Goal: Transaction & Acquisition: Purchase product/service

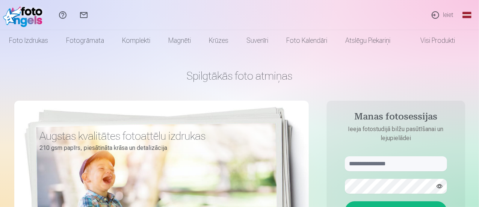
click at [440, 14] on link "Ieiet" at bounding box center [441, 15] width 35 height 30
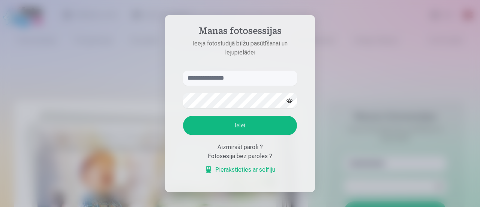
click at [233, 77] on input "text" at bounding box center [240, 78] width 114 height 15
type input "**********"
click at [235, 127] on button "Ieiet" at bounding box center [240, 126] width 114 height 20
click at [234, 128] on button "Ieiet" at bounding box center [240, 126] width 114 height 20
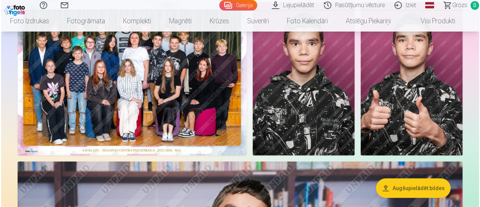
scroll to position [75, 0]
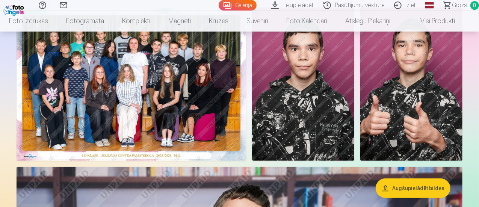
click at [354, 101] on img at bounding box center [303, 84] width 102 height 153
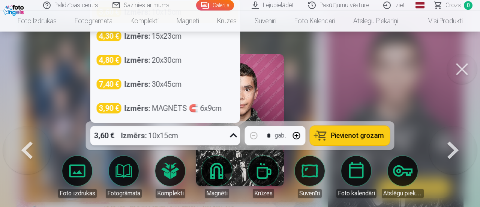
click at [236, 139] on icon at bounding box center [234, 135] width 12 height 12
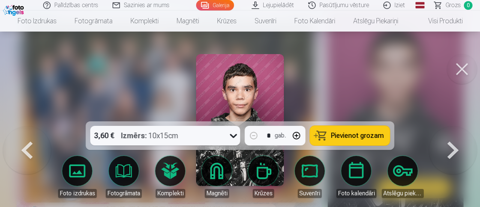
click at [345, 89] on div at bounding box center [240, 103] width 480 height 207
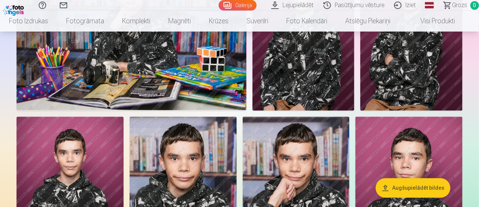
scroll to position [747, 0]
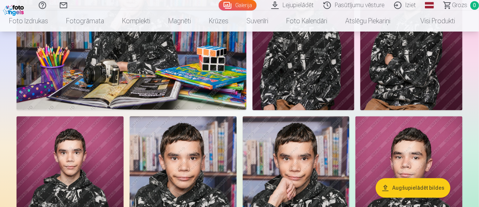
click at [246, 104] on img at bounding box center [132, 33] width 230 height 153
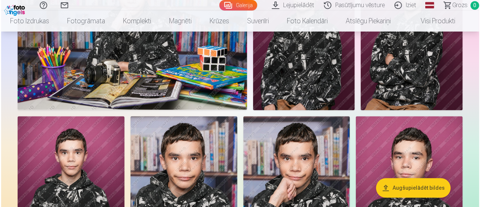
scroll to position [749, 0]
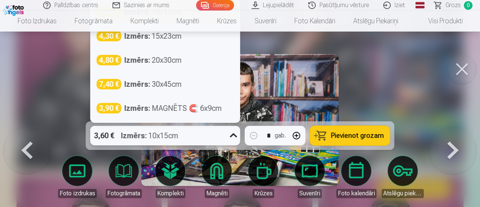
click at [235, 133] on icon at bounding box center [234, 135] width 12 height 12
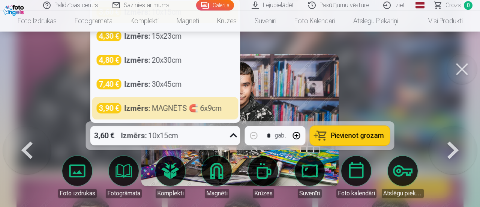
click at [187, 130] on div "3,60 € Izmērs : 10x15cm" at bounding box center [158, 136] width 136 height 20
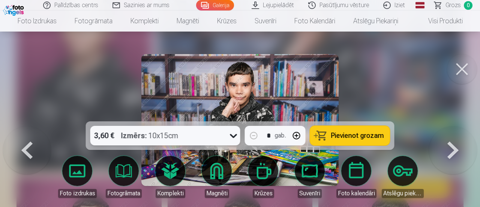
click at [84, 170] on link "Foto izdrukas" at bounding box center [77, 177] width 42 height 42
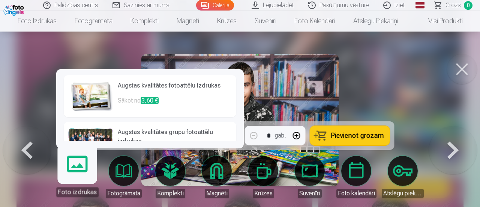
click at [179, 100] on p "Sākot no 3,60 €" at bounding box center [175, 103] width 114 height 15
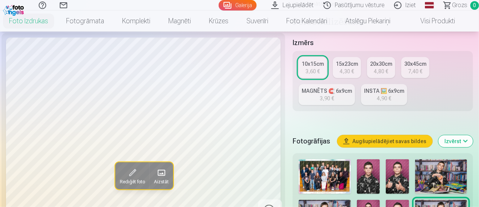
scroll to position [113, 0]
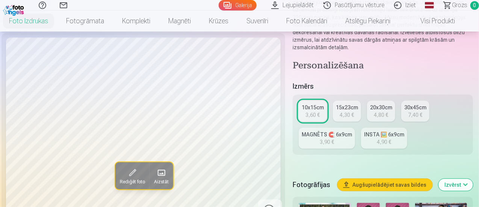
click at [387, 179] on button "Augšupielādējiet savas bildes" at bounding box center [384, 185] width 95 height 12
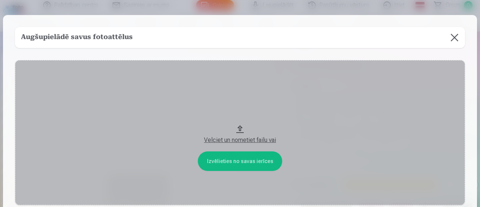
click at [445, 38] on button at bounding box center [454, 37] width 21 height 21
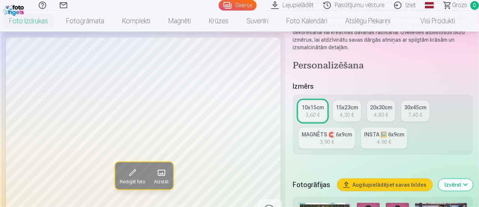
click at [311, 104] on div "10x15cm" at bounding box center [312, 108] width 22 height 8
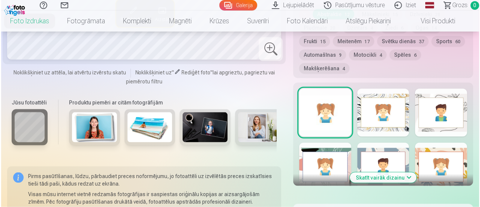
scroll to position [488, 0]
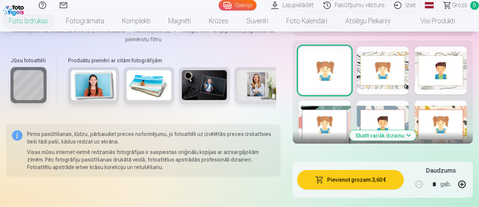
click at [345, 170] on button "Pievienot grozam : 3,60 €" at bounding box center [350, 180] width 107 height 20
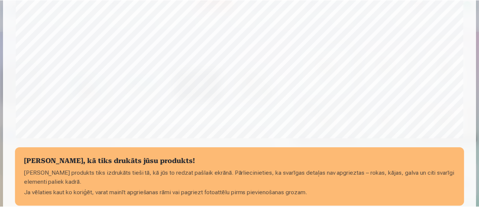
scroll to position [328, 0]
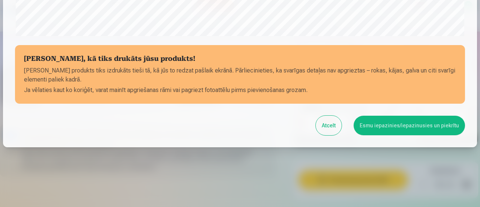
click at [391, 122] on button "Esmu iepazinies/iepazinusies un piekrītu" at bounding box center [409, 126] width 111 height 20
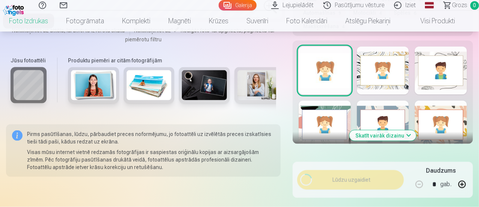
scroll to position [327, 0]
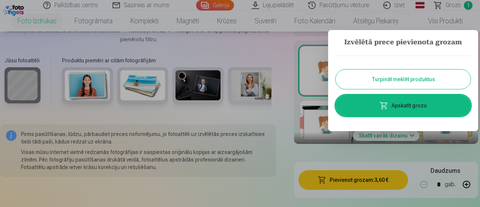
click at [399, 83] on button "Turpināt meklēt produktus" at bounding box center [403, 79] width 135 height 20
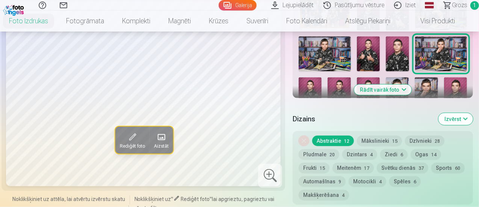
scroll to position [263, 0]
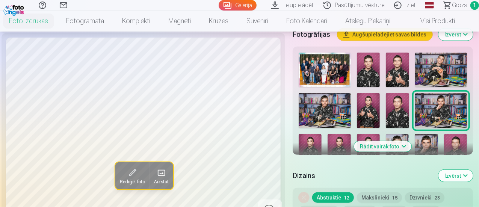
click at [440, 65] on img at bounding box center [441, 70] width 52 height 35
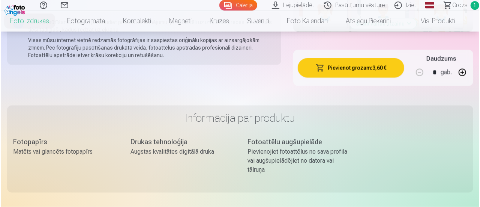
scroll to position [601, 0]
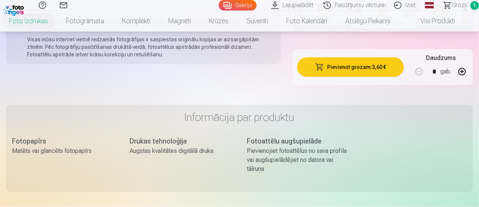
click at [373, 57] on button "Pievienot grozam : 3,60 €" at bounding box center [350, 67] width 107 height 20
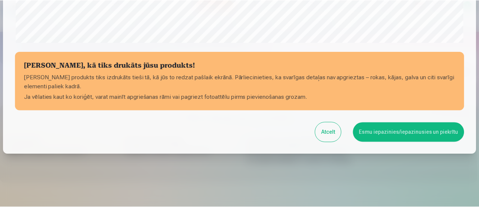
scroll to position [328, 0]
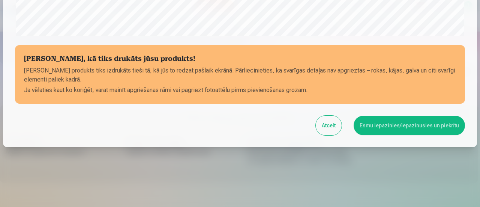
click at [409, 123] on button "Esmu iepazinies/iepazinusies un piekrītu" at bounding box center [409, 126] width 111 height 20
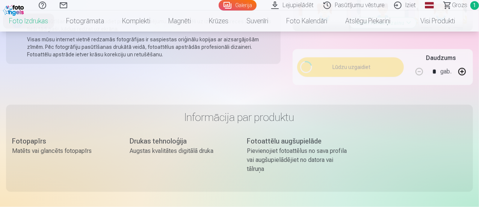
scroll to position [327, 0]
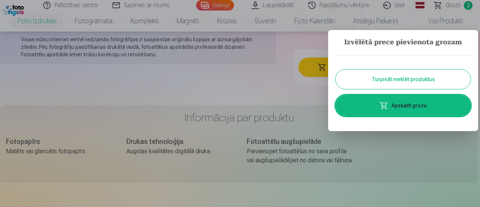
click at [398, 78] on button "Turpināt meklēt produktus" at bounding box center [403, 79] width 135 height 20
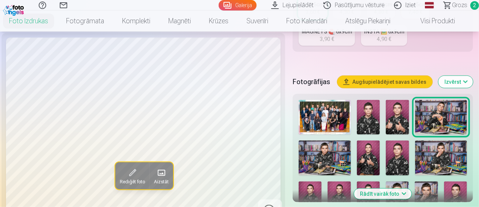
scroll to position [263, 0]
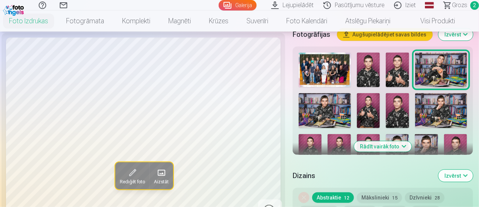
click at [401, 141] on button "Rādīt vairāk foto" at bounding box center [382, 146] width 57 height 11
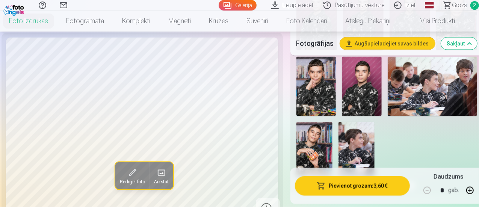
scroll to position [525, 0]
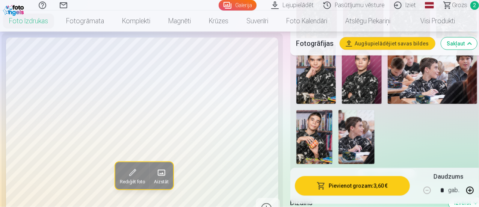
click at [369, 120] on img at bounding box center [356, 137] width 36 height 54
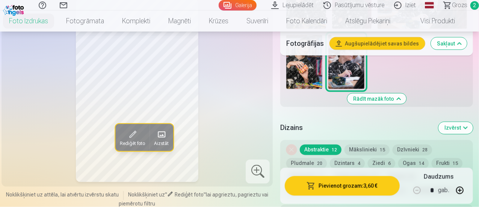
scroll to position [563, 0]
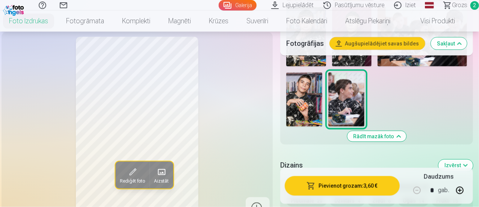
click at [308, 84] on img at bounding box center [304, 99] width 36 height 54
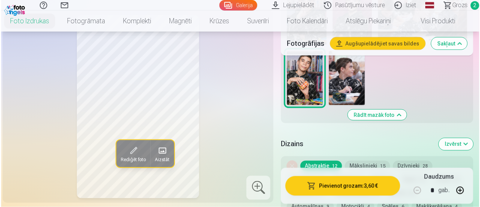
scroll to position [601, 0]
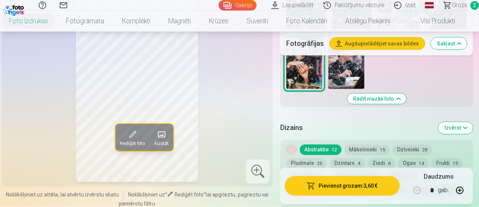
click at [348, 186] on button "Pievienot grozam : 3,60 €" at bounding box center [341, 186] width 115 height 20
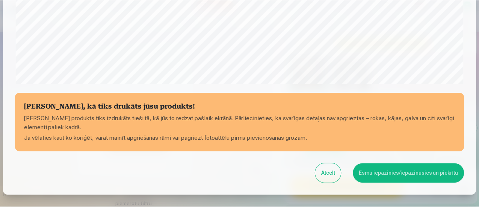
scroll to position [290, 0]
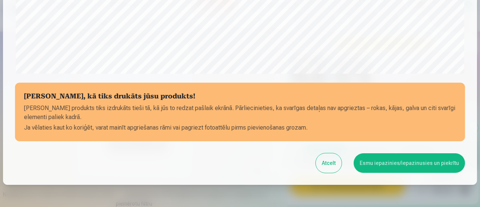
click at [406, 161] on button "Esmu iepazinies/iepazinusies un piekrītu" at bounding box center [409, 163] width 111 height 20
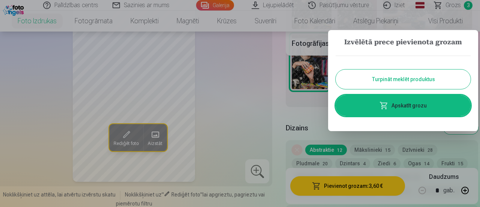
click at [403, 82] on button "Turpināt meklēt produktus" at bounding box center [403, 79] width 135 height 20
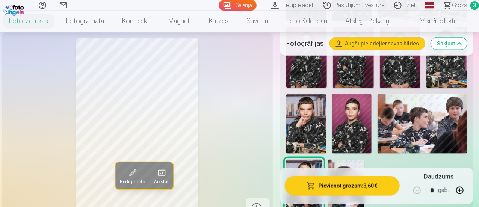
scroll to position [488, 0]
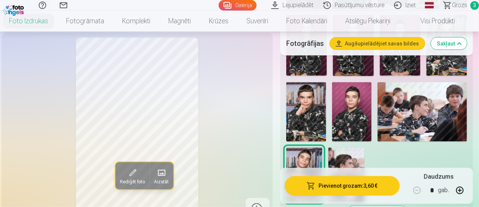
click at [361, 116] on img at bounding box center [352, 112] width 40 height 60
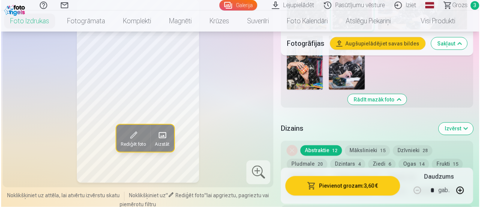
scroll to position [601, 0]
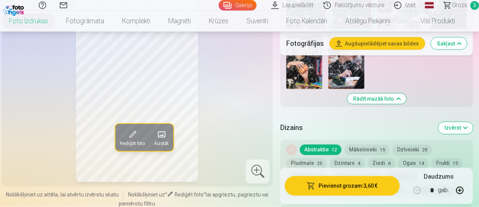
click at [369, 182] on button "Pievienot grozam : 3,60 €" at bounding box center [341, 186] width 115 height 20
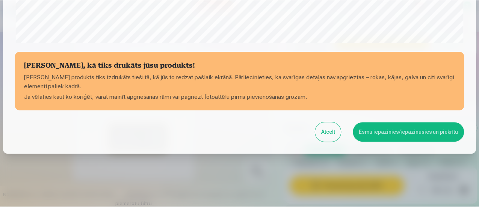
scroll to position [328, 0]
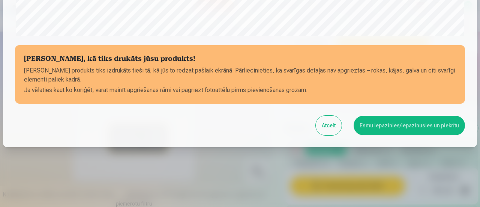
click at [406, 126] on button "Esmu iepazinies/iepazinusies un piekrītu" at bounding box center [409, 126] width 111 height 20
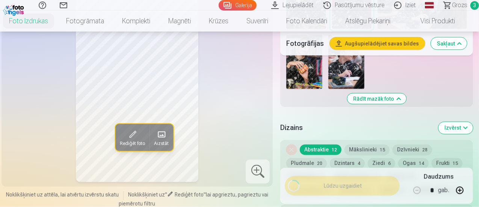
scroll to position [327, 0]
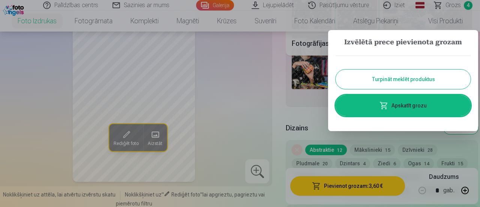
click at [401, 78] on button "Turpināt meklēt produktus" at bounding box center [403, 79] width 135 height 20
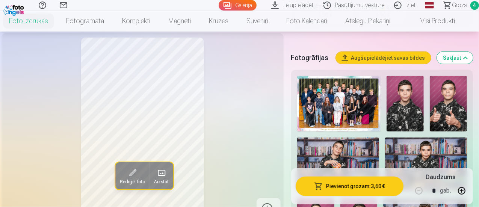
scroll to position [188, 0]
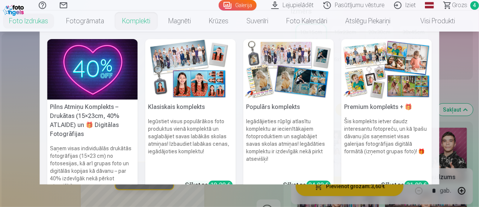
click at [135, 23] on link "Komplekti" at bounding box center [136, 21] width 46 height 21
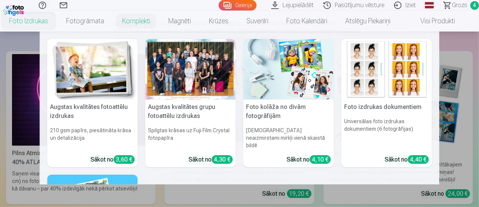
click at [290, 108] on h5 "Foto kolāža no divām fotogrāfijām" at bounding box center [288, 111] width 90 height 24
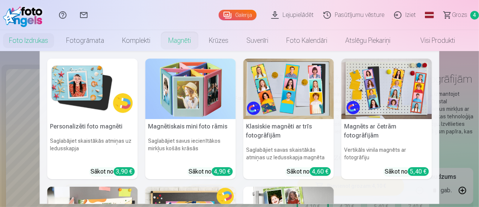
click at [193, 44] on link "Magnēti" at bounding box center [179, 40] width 41 height 21
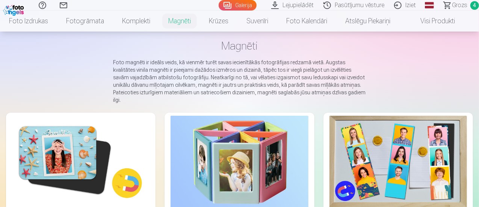
scroll to position [75, 0]
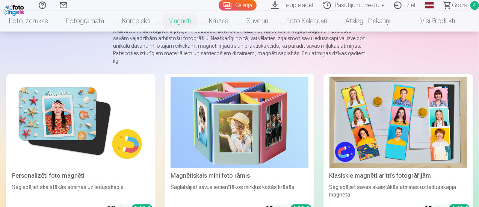
click at [329, 104] on img at bounding box center [397, 123] width 137 height 92
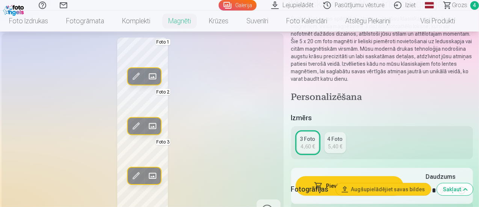
scroll to position [113, 0]
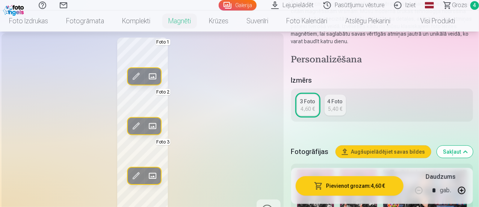
click at [340, 103] on div "4 Foto" at bounding box center [334, 102] width 15 height 8
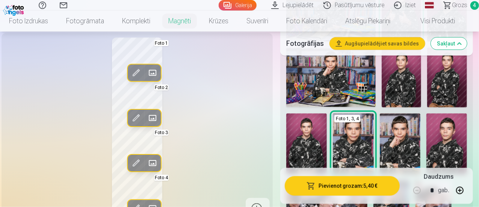
scroll to position [375, 0]
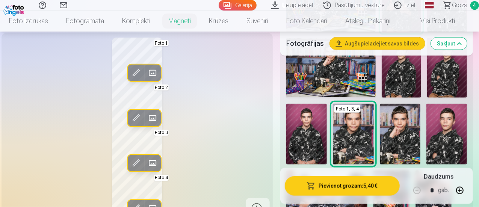
click at [372, 123] on img at bounding box center [353, 134] width 41 height 61
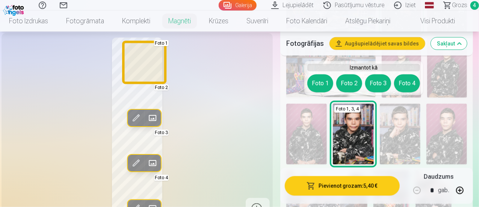
click at [319, 83] on button "Foto 1" at bounding box center [320, 83] width 26 height 18
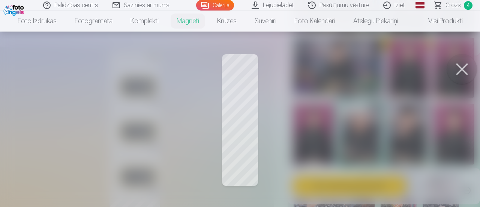
click at [462, 72] on button at bounding box center [462, 69] width 30 height 30
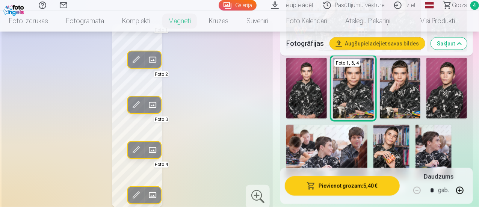
scroll to position [413, 0]
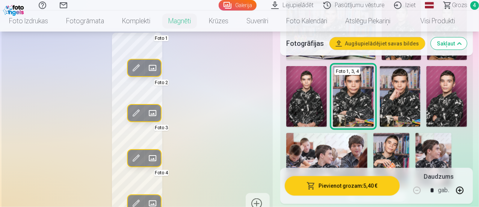
click at [465, 84] on img at bounding box center [446, 96] width 41 height 61
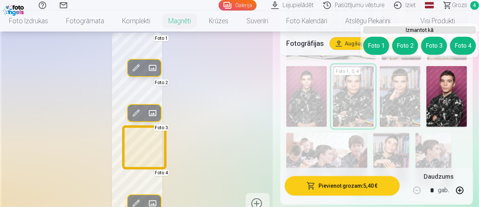
click at [430, 47] on button "Foto 3" at bounding box center [434, 46] width 26 height 18
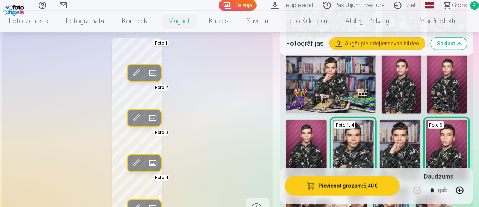
scroll to position [338, 0]
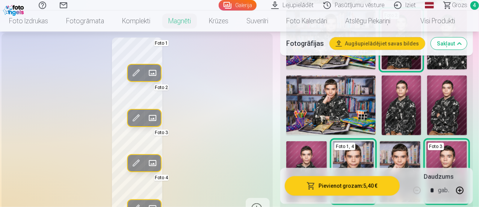
click at [356, 114] on img at bounding box center [330, 104] width 89 height 59
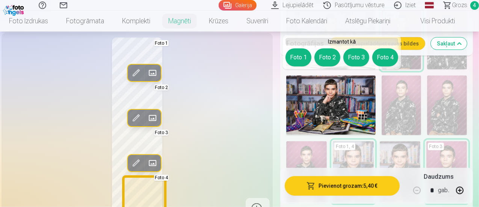
click at [383, 54] on button "Foto 4" at bounding box center [385, 57] width 26 height 18
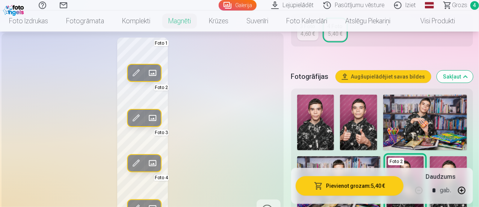
scroll to position [150, 0]
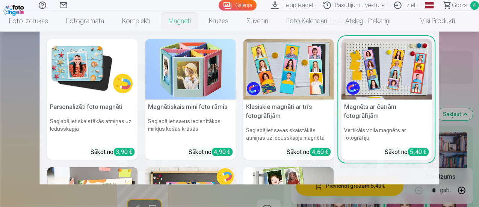
click at [191, 21] on link "Magnēti" at bounding box center [179, 21] width 41 height 21
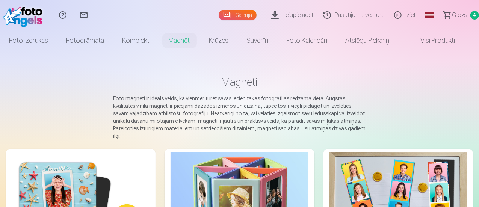
click at [77, 161] on img at bounding box center [80, 198] width 137 height 92
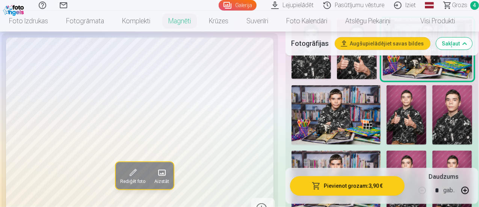
scroll to position [188, 0]
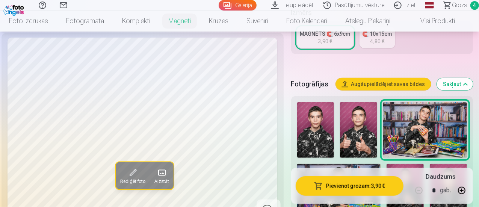
click at [372, 127] on img at bounding box center [358, 130] width 37 height 56
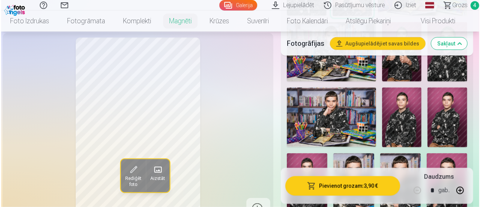
scroll to position [338, 0]
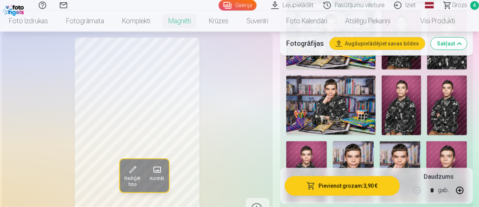
click at [378, 185] on button "Pievienot grozam : 3,90 €" at bounding box center [341, 186] width 115 height 20
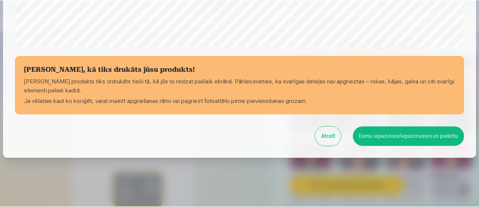
scroll to position [328, 0]
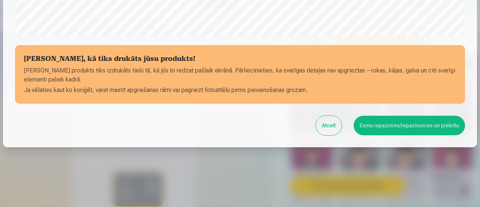
click at [386, 130] on button "Esmu iepazinies/iepazinusies un piekrītu" at bounding box center [409, 126] width 111 height 20
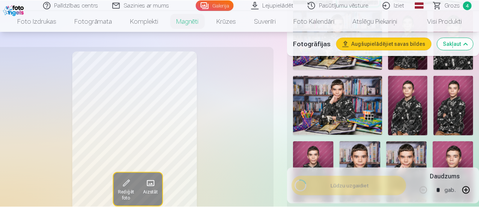
scroll to position [327, 0]
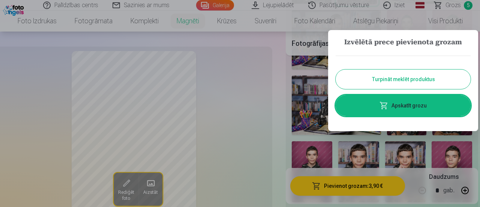
click at [405, 81] on button "Turpināt meklēt produktus" at bounding box center [403, 79] width 135 height 20
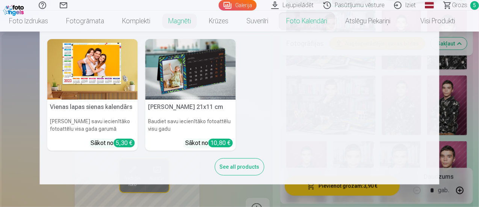
click at [101, 56] on img at bounding box center [92, 69] width 90 height 60
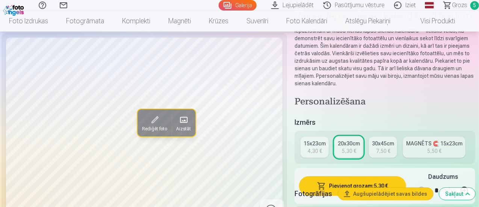
scroll to position [75, 0]
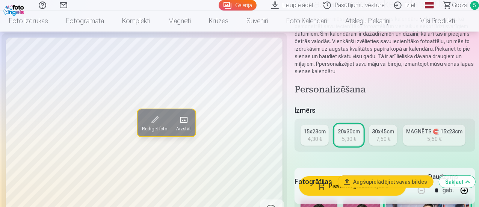
click at [321, 134] on div "15x23cm" at bounding box center [314, 132] width 22 height 8
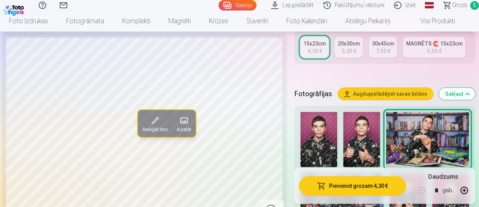
scroll to position [150, 0]
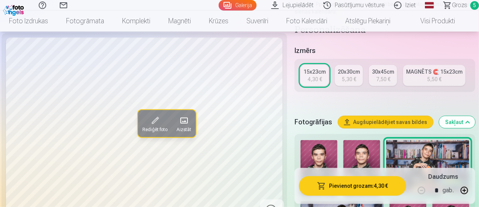
scroll to position [113, 0]
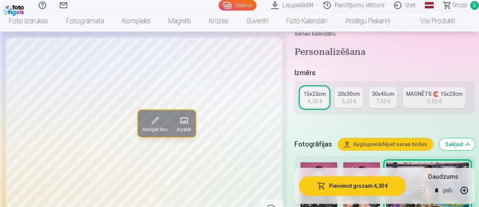
click at [352, 99] on div "5,30 €" at bounding box center [349, 102] width 14 height 8
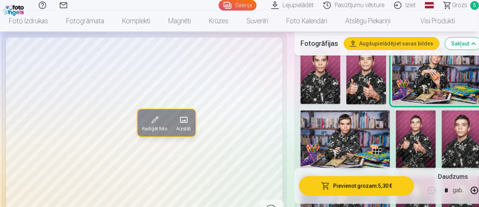
scroll to position [225, 0]
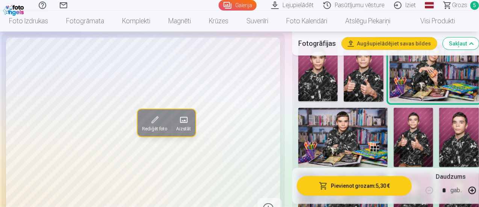
click at [370, 186] on button "Pievienot grozam : 5,30 €" at bounding box center [354, 186] width 115 height 20
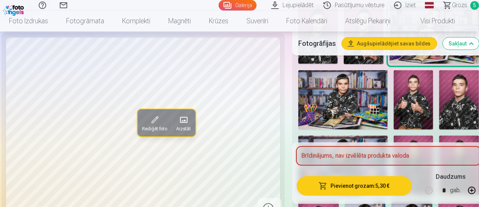
scroll to position [375, 0]
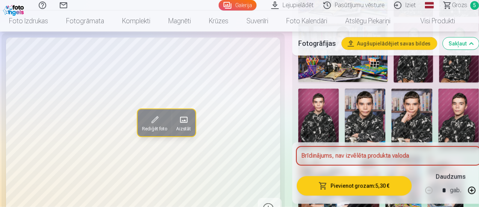
click at [284, 87] on div "Rediģēt foto Aizstāt Noklikšķiniet uz attēla, lai atvērtu izvērstu skatu Noklik…" at bounding box center [239, 150] width 467 height 912
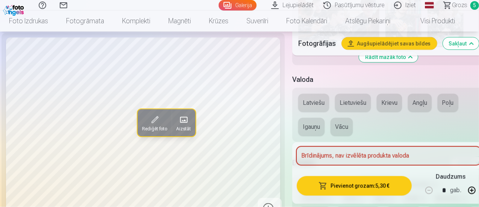
scroll to position [525, 0]
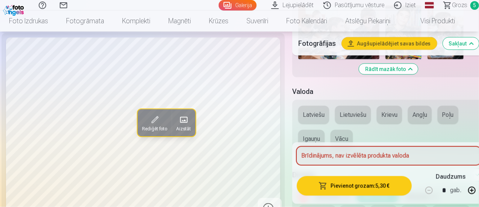
click at [321, 115] on button "Latviešu" at bounding box center [313, 115] width 31 height 18
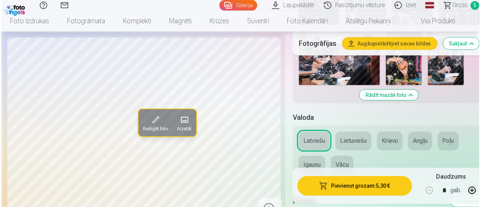
scroll to position [488, 0]
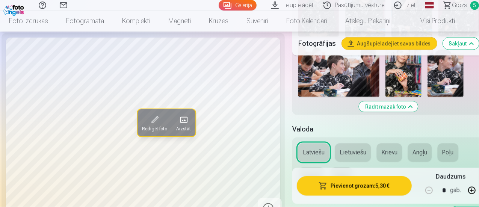
click at [351, 184] on button "Pievienot grozam : 5,30 €" at bounding box center [354, 186] width 115 height 20
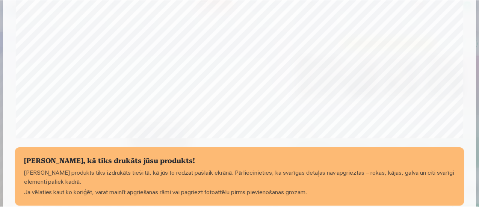
scroll to position [300, 0]
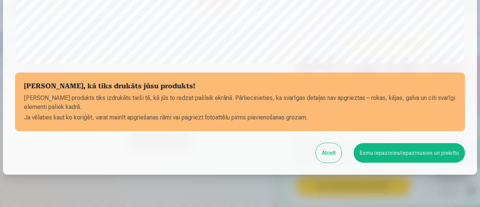
click at [402, 153] on button "Esmu iepazinies/iepazinusies un piekrītu" at bounding box center [409, 153] width 111 height 20
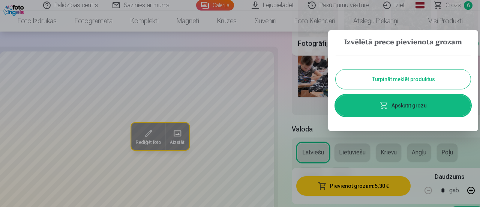
click at [405, 103] on link "Apskatīt grozu" at bounding box center [403, 105] width 135 height 21
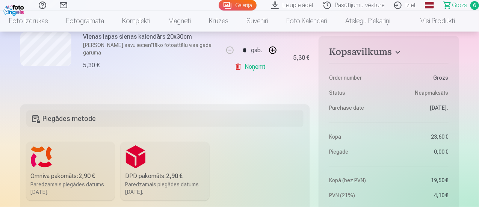
scroll to position [601, 0]
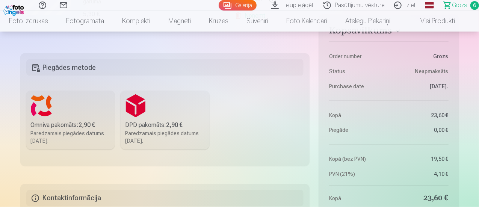
click at [65, 107] on label "Omniva pakomāts : 2,90 € Paredzamais piegādes datums [DATE]." at bounding box center [70, 120] width 89 height 59
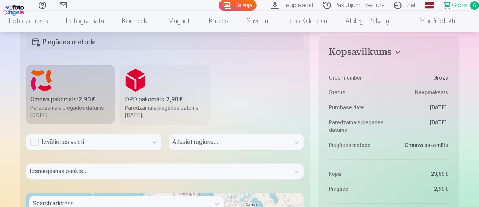
scroll to position [638, 0]
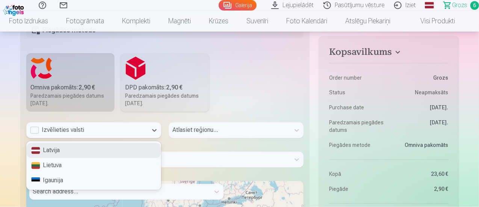
click at [56, 128] on div "Izvēlieties valsti" at bounding box center [87, 130] width 114 height 9
click at [50, 150] on div "Latvija" at bounding box center [94, 150] width 134 height 15
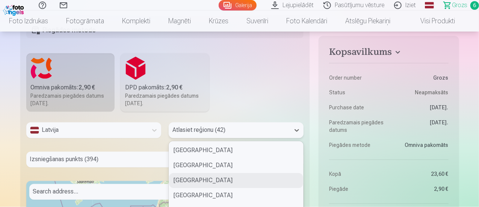
scroll to position [688, 0]
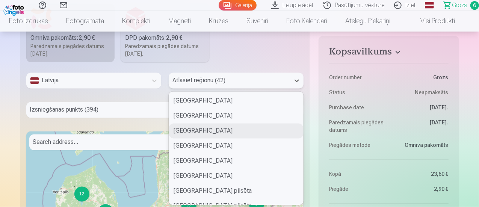
click at [194, 89] on div "42 results available. Use Up and Down to choose options, press Enter to select …" at bounding box center [236, 81] width 135 height 16
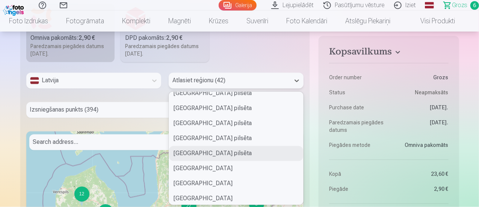
scroll to position [38, 0]
click at [203, 148] on div "[GEOGRAPHIC_DATA] pilsēta" at bounding box center [236, 153] width 134 height 15
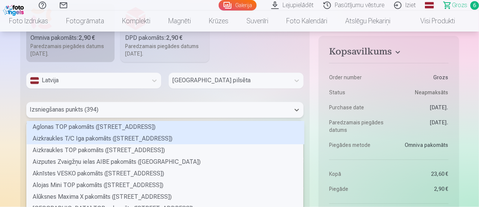
scroll to position [717, 0]
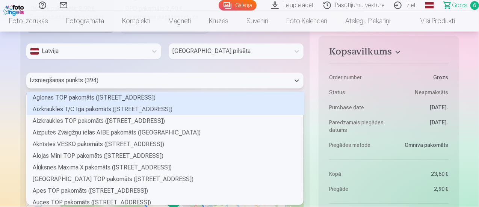
click at [181, 89] on div "394 results available. Use Up and Down to choose options, press Enter to select…" at bounding box center [164, 81] width 277 height 16
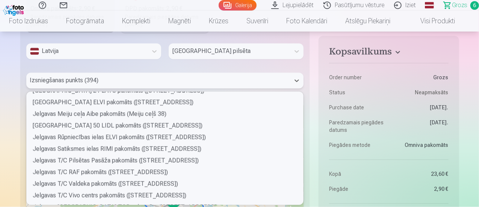
scroll to position [826, 0]
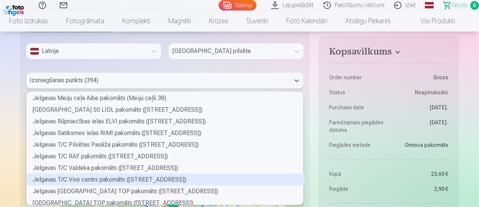
click at [155, 176] on div "Jelgavas T/C Vivo centrs pakomāts ([STREET_ADDRESS])" at bounding box center [165, 180] width 277 height 12
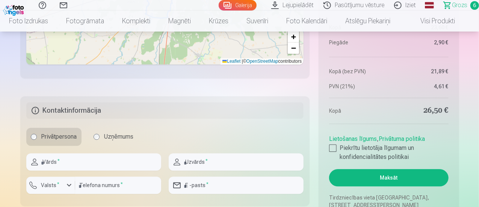
scroll to position [980, 0]
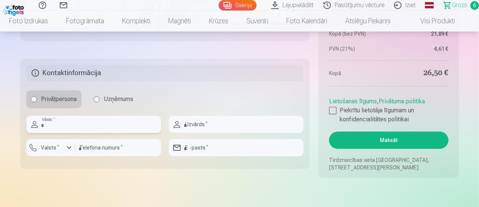
click at [102, 125] on input "text" at bounding box center [93, 124] width 135 height 17
type input "******"
click at [196, 123] on input "text" at bounding box center [236, 124] width 135 height 17
type input "********"
click at [71, 147] on div "button" at bounding box center [69, 147] width 9 height 9
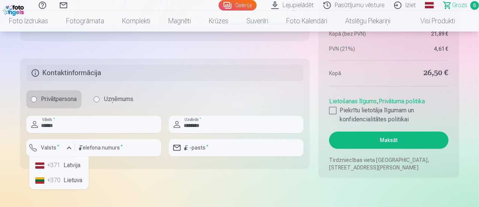
click at [72, 160] on li "+371 Latvija" at bounding box center [58, 165] width 53 height 15
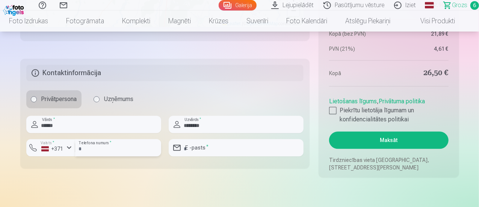
click at [96, 149] on input "number" at bounding box center [118, 147] width 86 height 17
type input "********"
click at [204, 150] on input "email" at bounding box center [236, 147] width 135 height 17
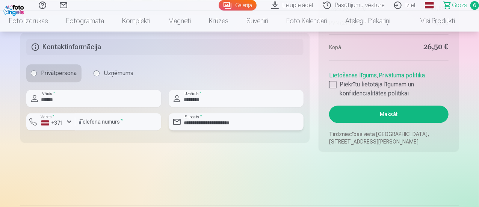
scroll to position [1017, 0]
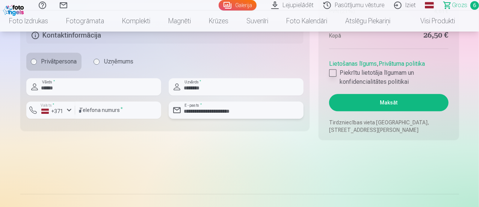
type input "**********"
click at [335, 71] on div at bounding box center [333, 73] width 8 height 8
click at [380, 101] on button "Maksāt" at bounding box center [388, 102] width 119 height 17
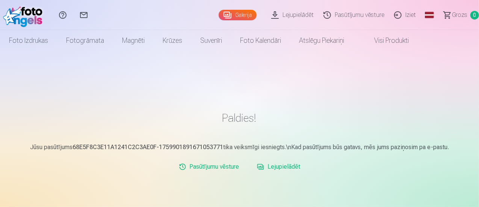
click at [397, 13] on link "Iziet" at bounding box center [406, 15] width 32 height 30
